Goal: Task Accomplishment & Management: Use online tool/utility

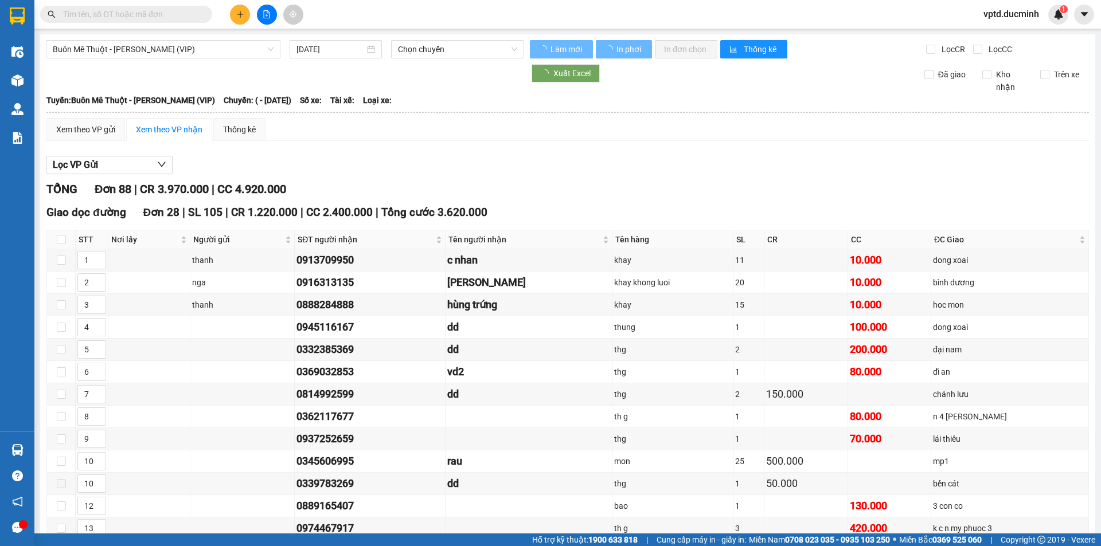
type input "04/09/2025"
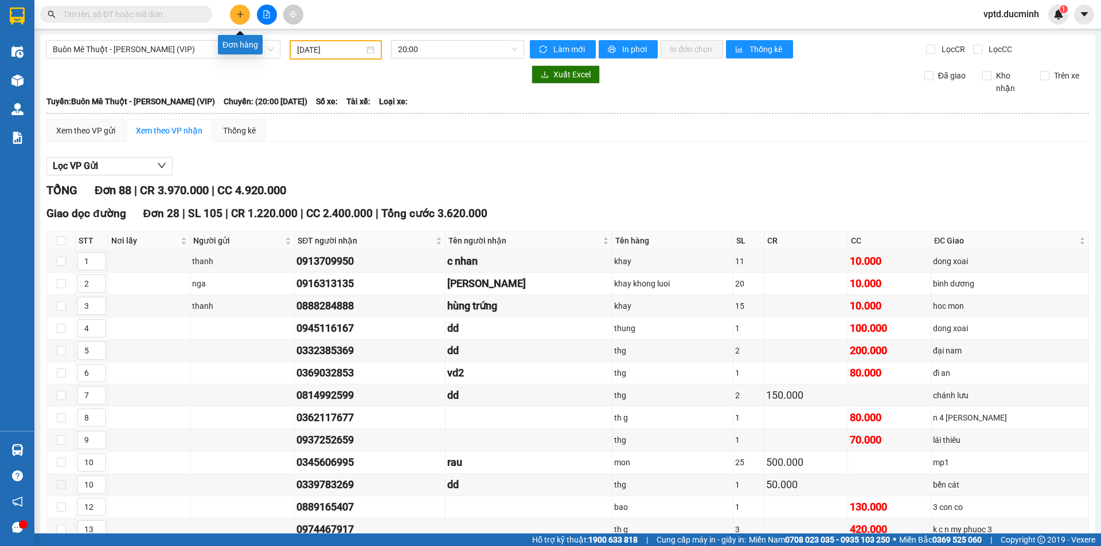
click at [236, 13] on icon "plus" at bounding box center [240, 14] width 8 height 8
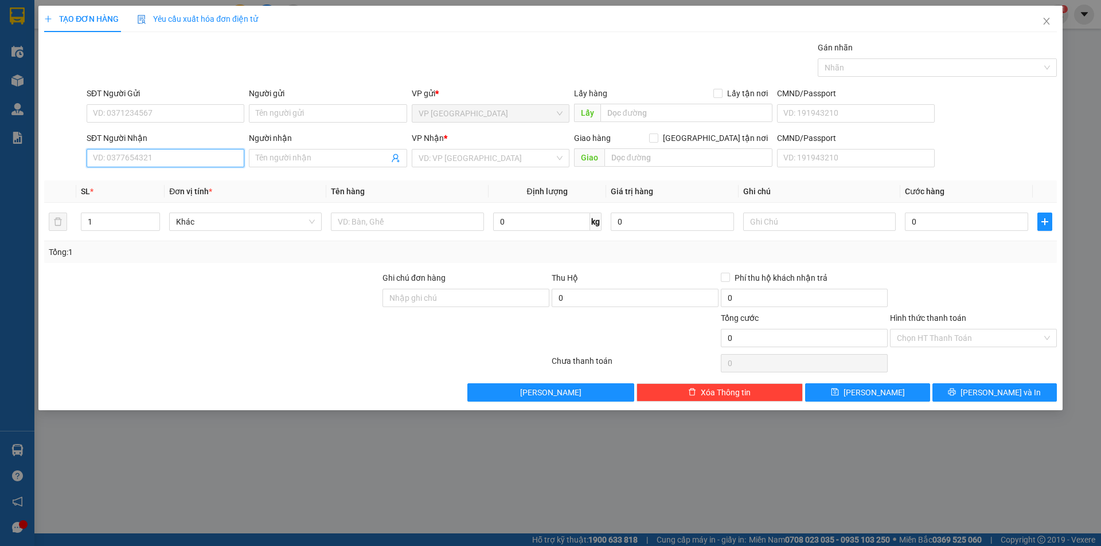
click at [139, 152] on input "SĐT Người Nhận" at bounding box center [166, 158] width 158 height 18
drag, startPoint x: 134, startPoint y: 158, endPoint x: 131, endPoint y: 136, distance: 22.0
click at [134, 157] on input "SĐT Người Nhận" at bounding box center [166, 158] width 158 height 18
click at [123, 159] on input "SĐT Người Nhận" at bounding box center [166, 158] width 158 height 18
click at [136, 181] on div "0344196714 - giam" at bounding box center [165, 181] width 144 height 13
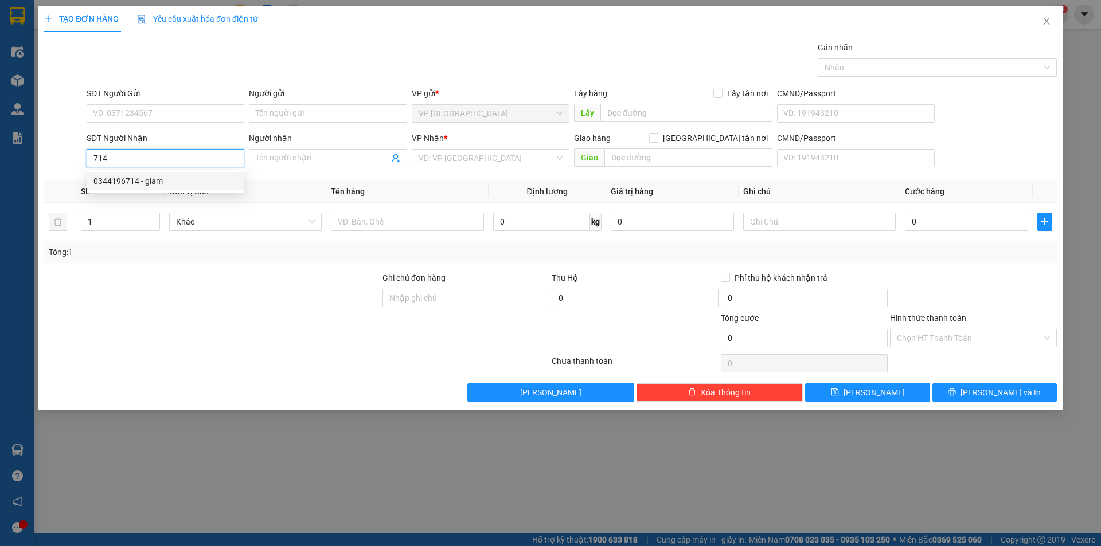
type input "0344196714"
type input "giam"
type input "bu dang"
type input "100.000"
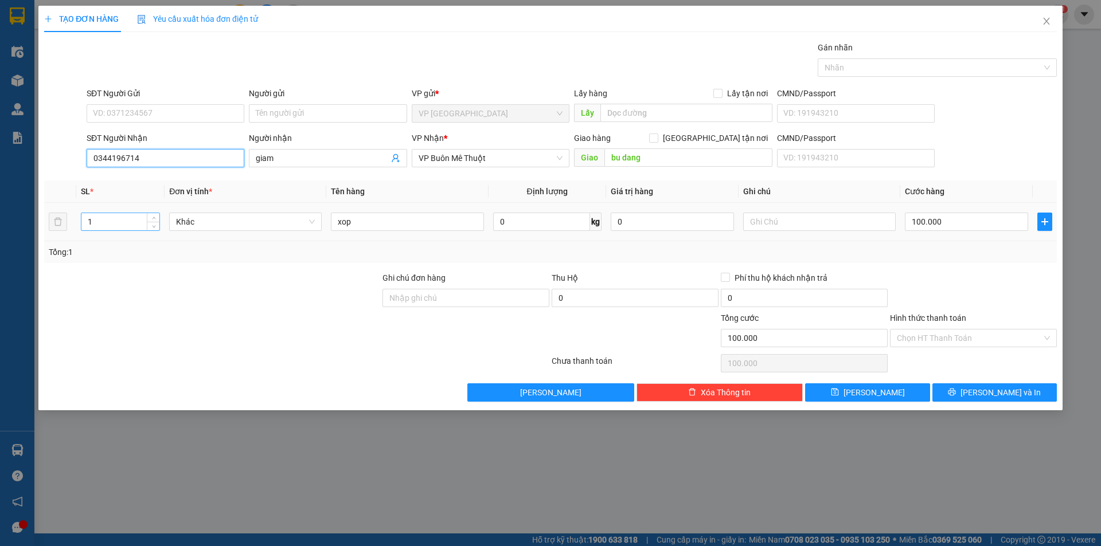
type input "0344196714"
click at [112, 225] on input "1" at bounding box center [120, 221] width 78 height 17
drag, startPoint x: 119, startPoint y: 218, endPoint x: 144, endPoint y: 222, distance: 26.0
click at [119, 220] on input "3" at bounding box center [120, 221] width 78 height 17
type input "3"
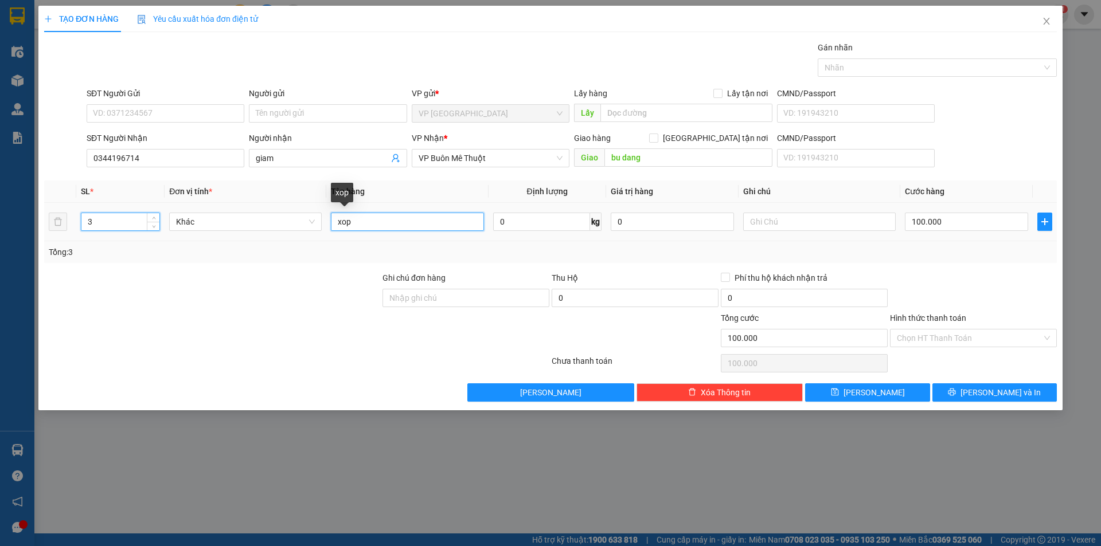
click at [375, 226] on input "xop" at bounding box center [407, 222] width 152 height 18
type input "0"
click at [918, 223] on input "0" at bounding box center [966, 222] width 123 height 18
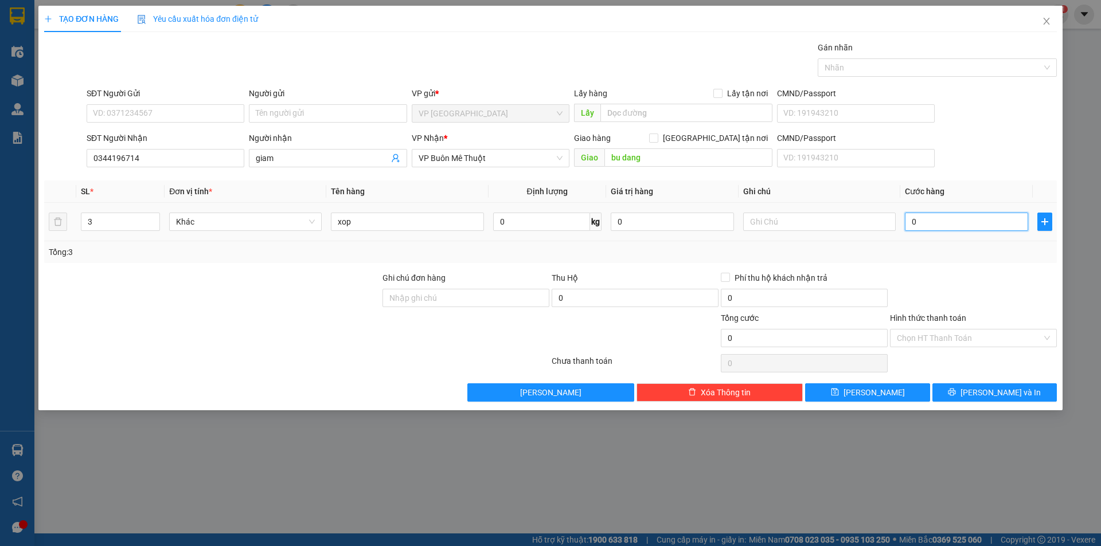
type input "1"
type input "15"
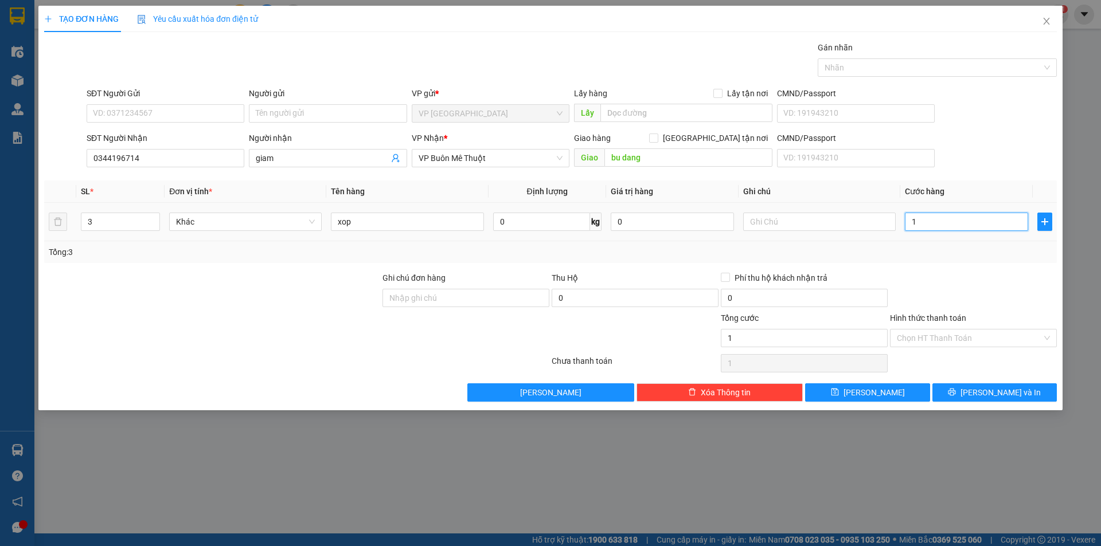
type input "15"
type input "150"
type input "150.000"
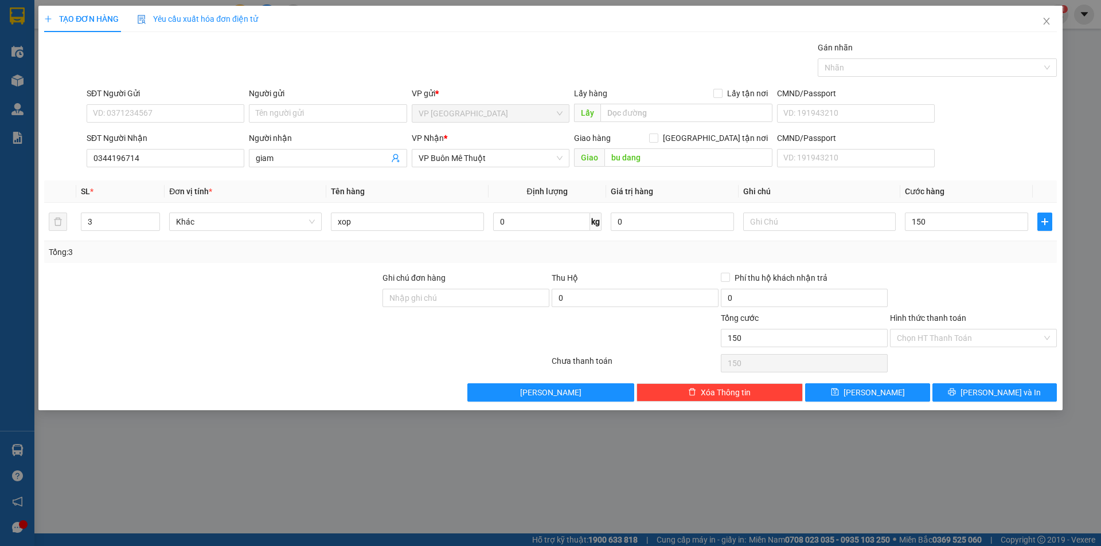
type input "150.000"
click at [910, 282] on div at bounding box center [973, 292] width 169 height 40
click at [932, 318] on label "Hình thức thanh toán" at bounding box center [928, 318] width 76 height 9
click at [932, 330] on input "Hình thức thanh toán" at bounding box center [969, 338] width 145 height 17
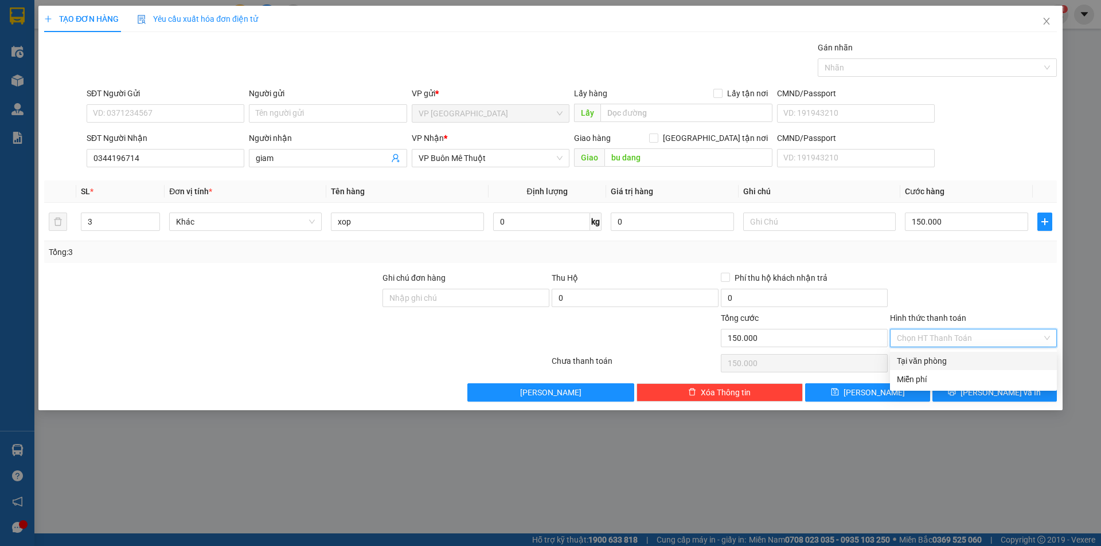
click at [938, 358] on div "Tại văn phòng" at bounding box center [973, 361] width 153 height 13
type input "0"
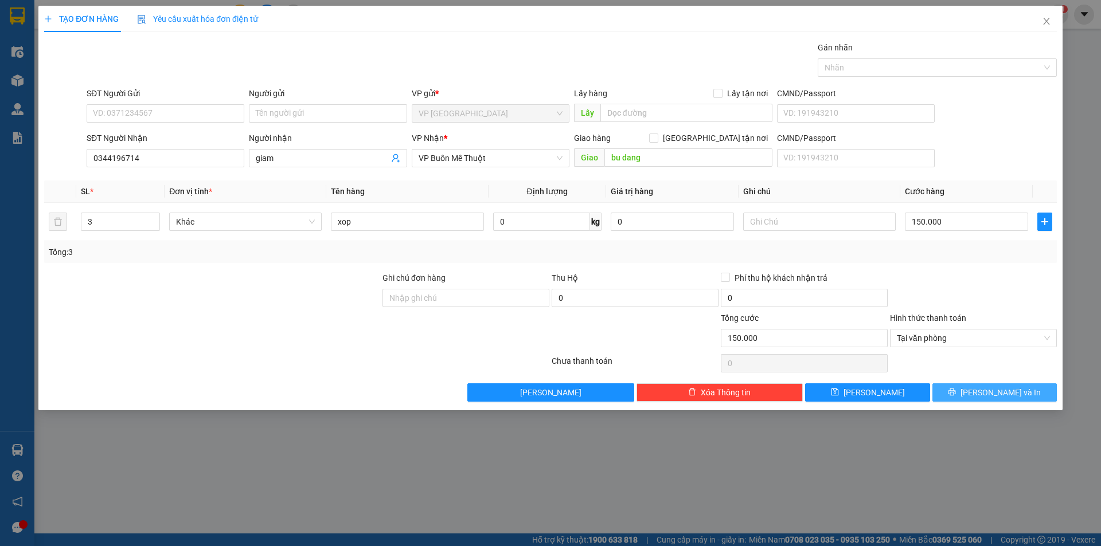
click at [993, 389] on span "Lưu và In" at bounding box center [1000, 392] width 80 height 13
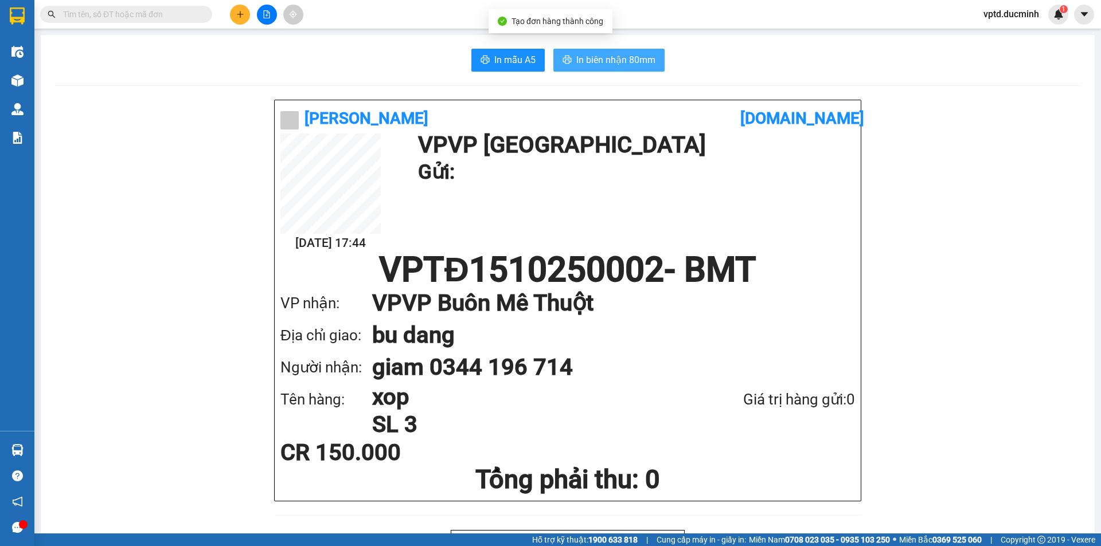
click at [619, 57] on span "In biên nhận 80mm" at bounding box center [615, 60] width 79 height 14
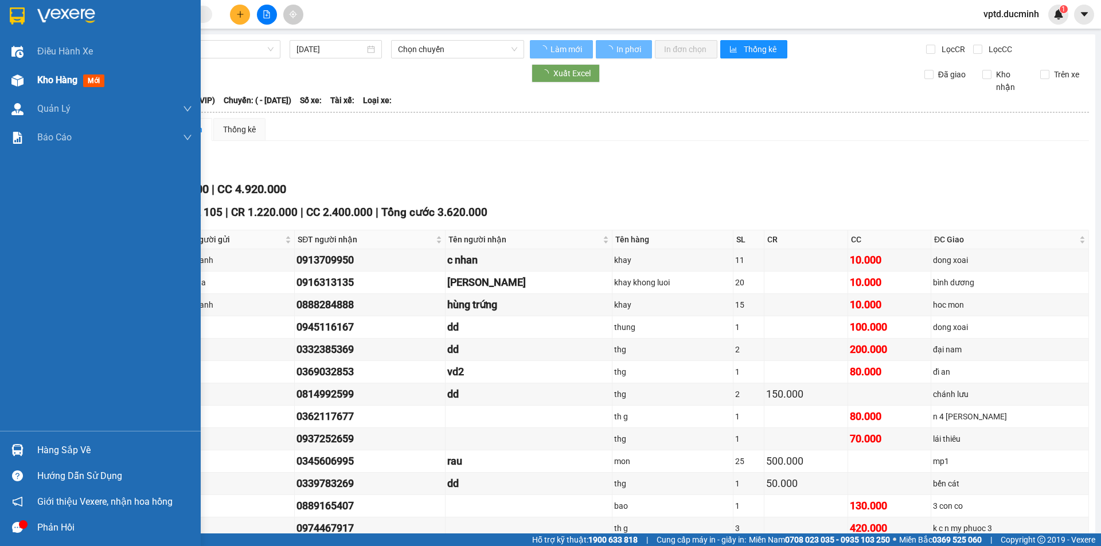
click at [68, 75] on span "Kho hàng" at bounding box center [57, 80] width 40 height 11
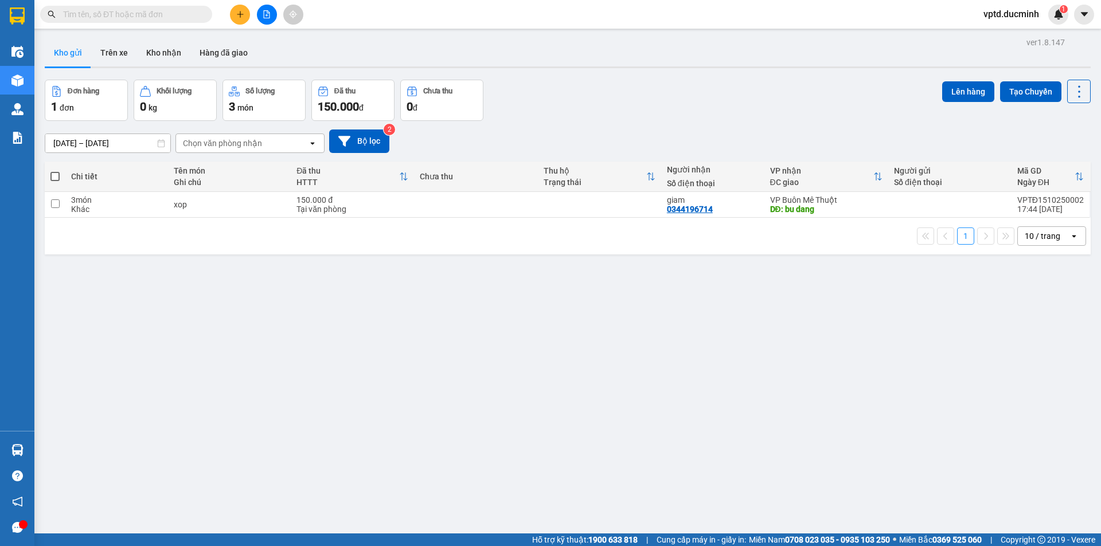
click at [53, 175] on span at bounding box center [54, 176] width 9 height 9
click at [55, 171] on input "checkbox" at bounding box center [55, 171] width 0 height 0
checkbox input "true"
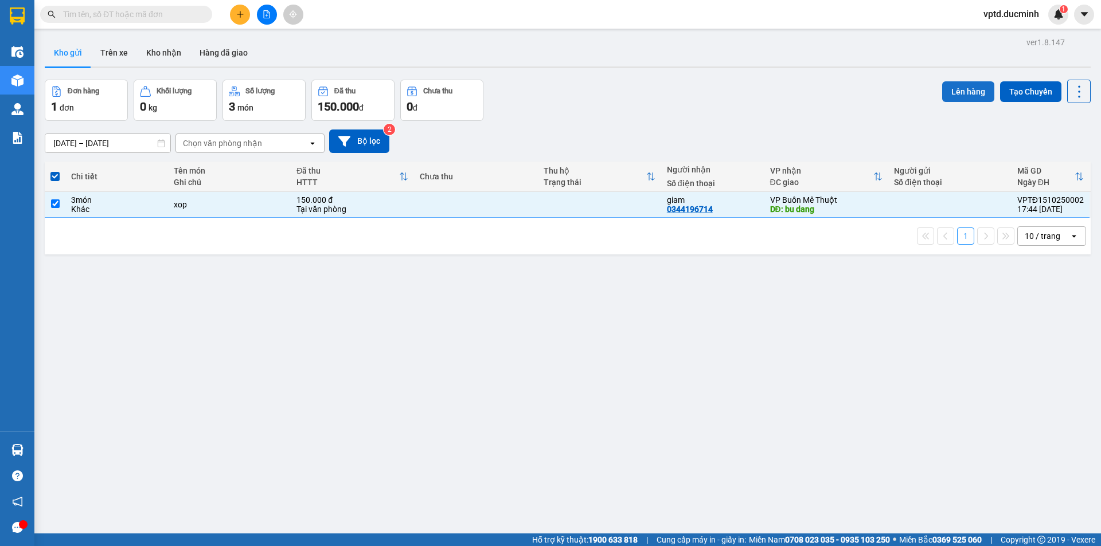
click at [960, 88] on button "Lên hàng" at bounding box center [968, 91] width 52 height 21
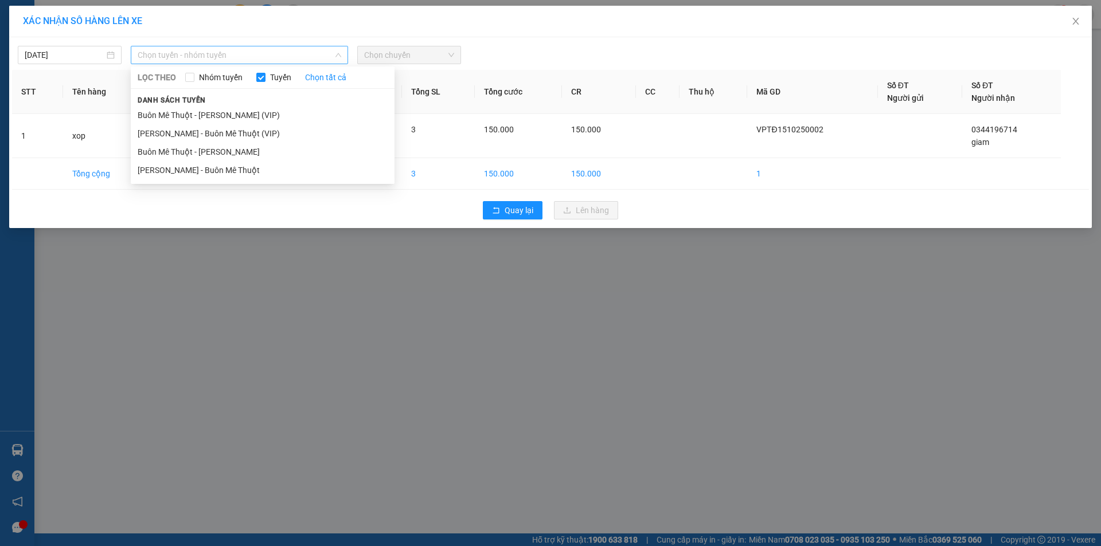
click at [234, 58] on span "Chọn tuyến - nhóm tuyến" at bounding box center [240, 54] width 204 height 17
click at [198, 168] on li "[PERSON_NAME] - Buôn Mê Thuột" at bounding box center [263, 170] width 264 height 18
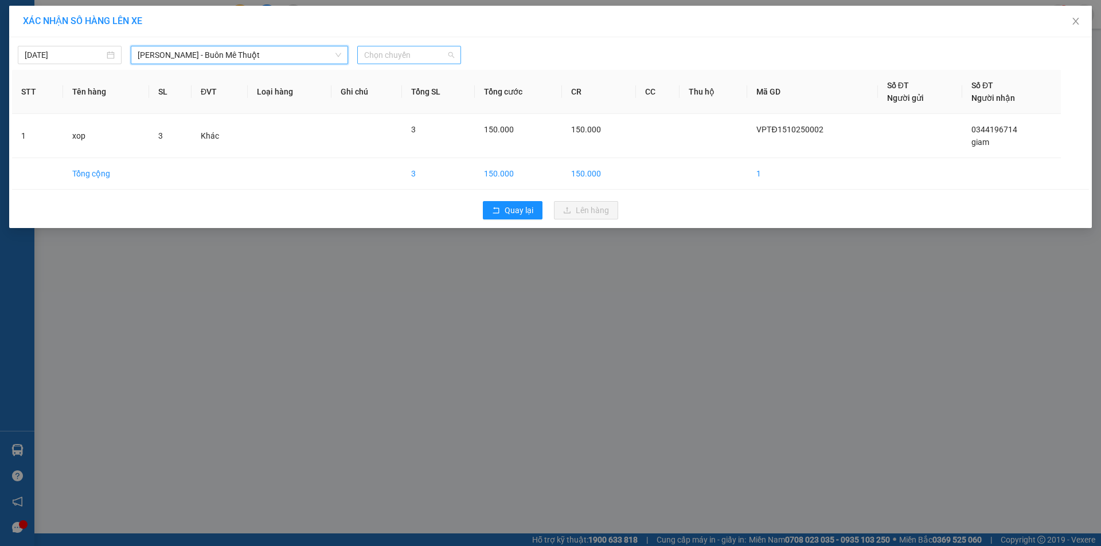
click at [375, 53] on span "Chọn chuyến" at bounding box center [409, 54] width 90 height 17
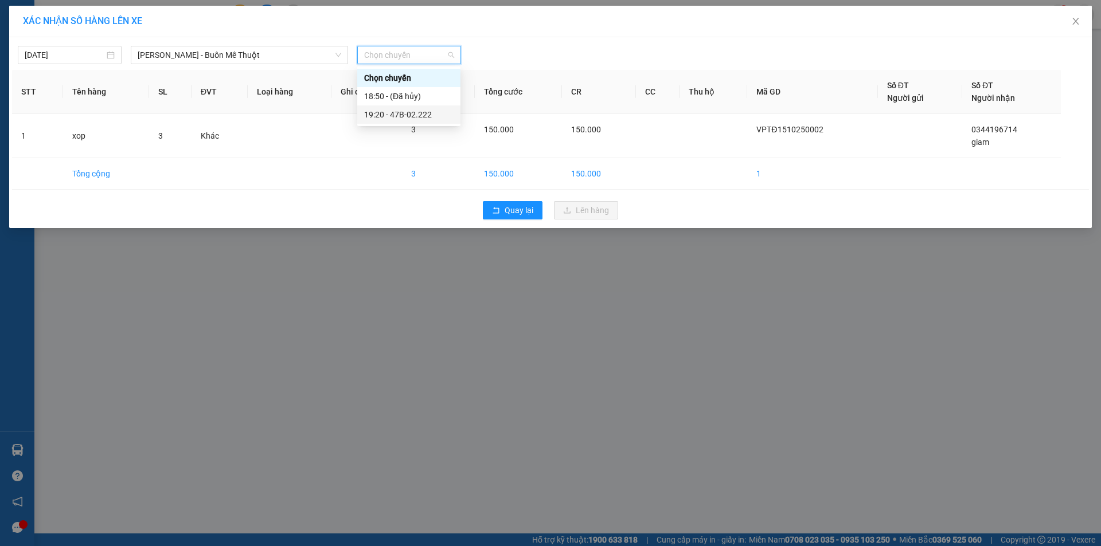
click at [369, 114] on div "19:20 - 47B-02.222" at bounding box center [408, 114] width 89 height 13
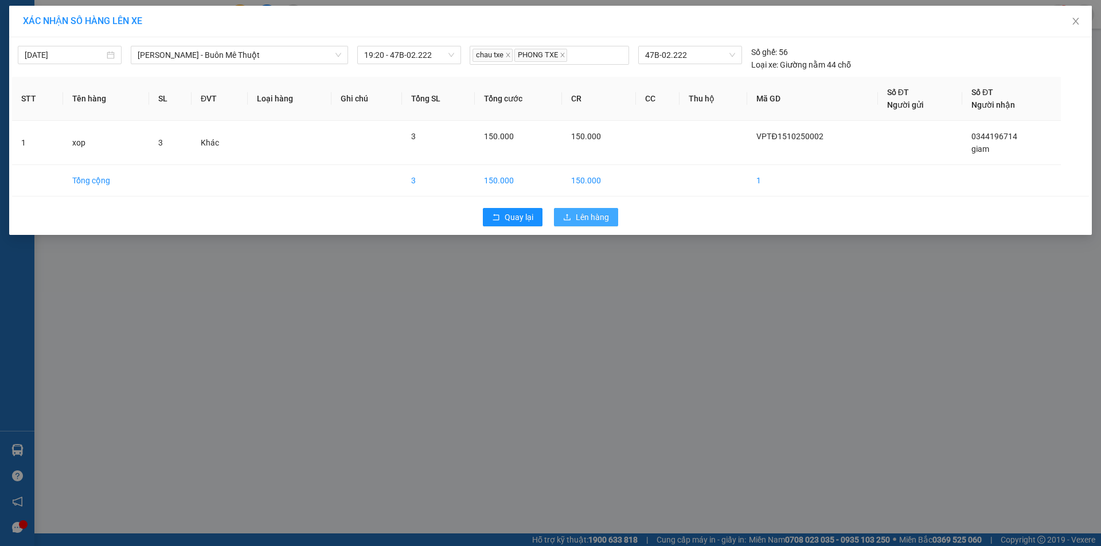
click at [586, 208] on button "Lên hàng" at bounding box center [586, 217] width 64 height 18
